Goal: Browse casually: Explore the website without a specific task or goal

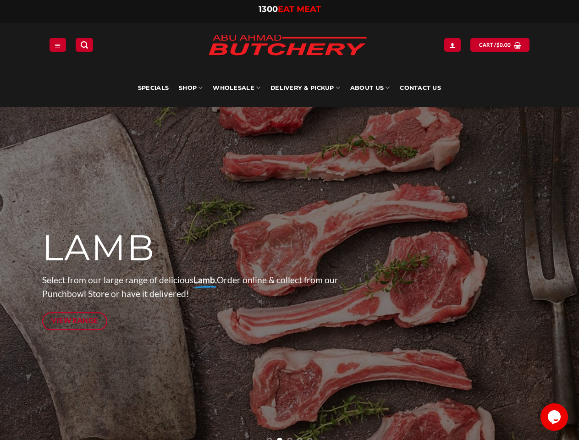
click at [289, 220] on div at bounding box center [289, 279] width 495 height 344
click at [58, 44] on icon "Menu" at bounding box center [58, 45] width 6 height 7
click at [191, 88] on link "SHOP" at bounding box center [191, 88] width 24 height 39
click at [237, 88] on link "Wholesale" at bounding box center [237, 88] width 48 height 39
click at [306, 88] on link "Delivery & Pickup" at bounding box center [306, 88] width 70 height 39
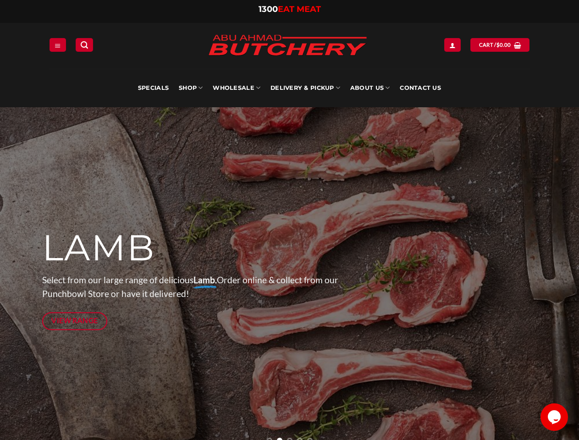
click at [370, 88] on link "About Us" at bounding box center [369, 88] width 39 height 39
click at [289, 274] on p "Select from our large range of delicious Lamb. Order online & collect from our …" at bounding box center [205, 287] width 327 height 28
click at [23, 279] on icon "Previous" at bounding box center [23, 279] width 17 height 17
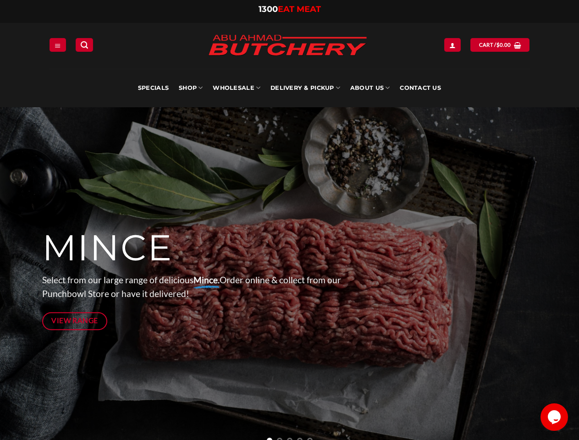
click at [23, 279] on icon "Previous" at bounding box center [23, 279] width 17 height 17
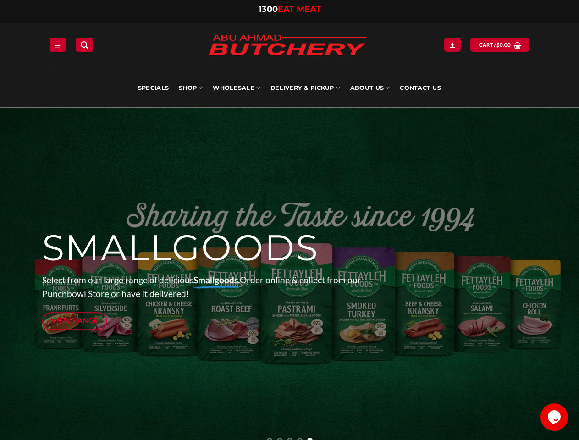
click at [556, 279] on icon "Next" at bounding box center [556, 279] width 17 height 17
